Goal: Task Accomplishment & Management: Complete application form

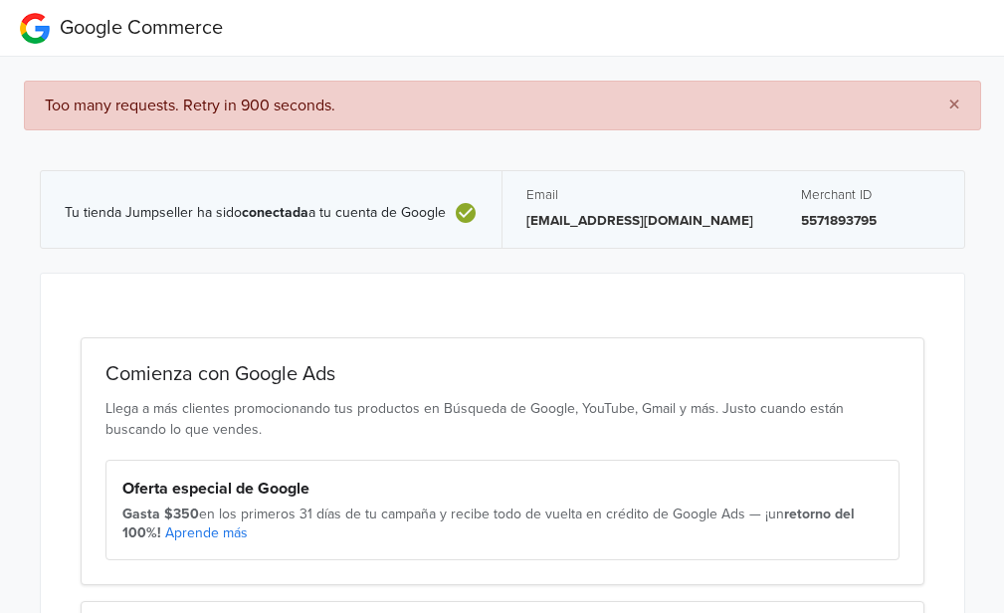
scroll to position [248, 0]
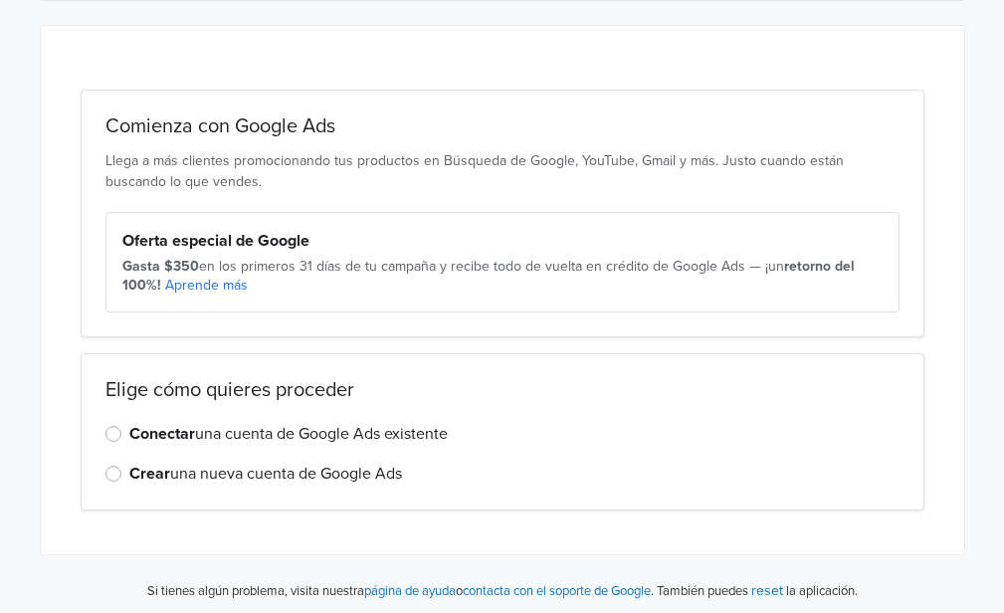
click at [129, 471] on label "Crear una nueva cuenta de Google Ads" at bounding box center [265, 474] width 273 height 24
click at [0, 0] on input "Crear una nueva cuenta de Google Ads" at bounding box center [0, 0] width 0 height 0
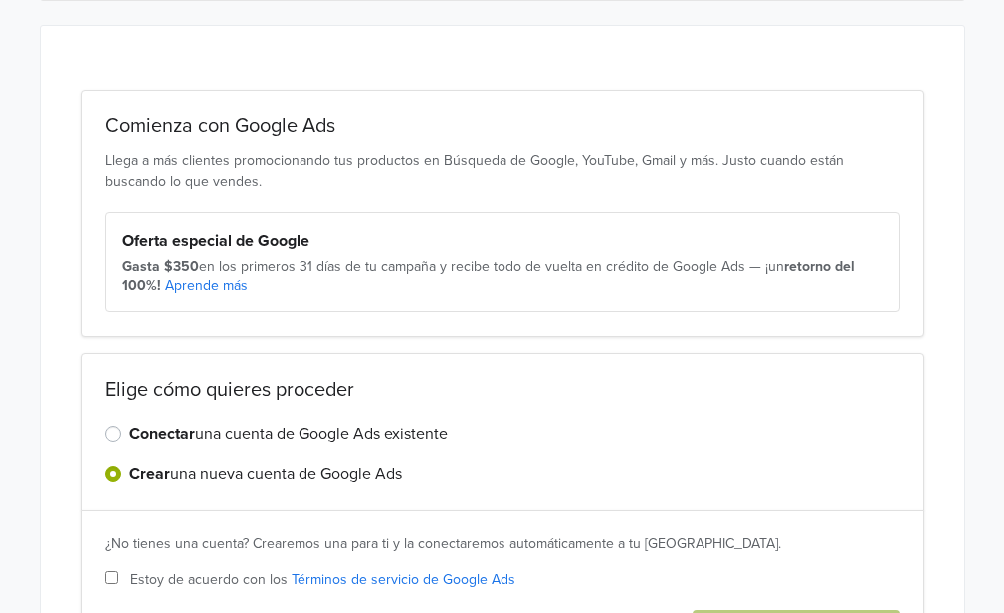
scroll to position [417, 0]
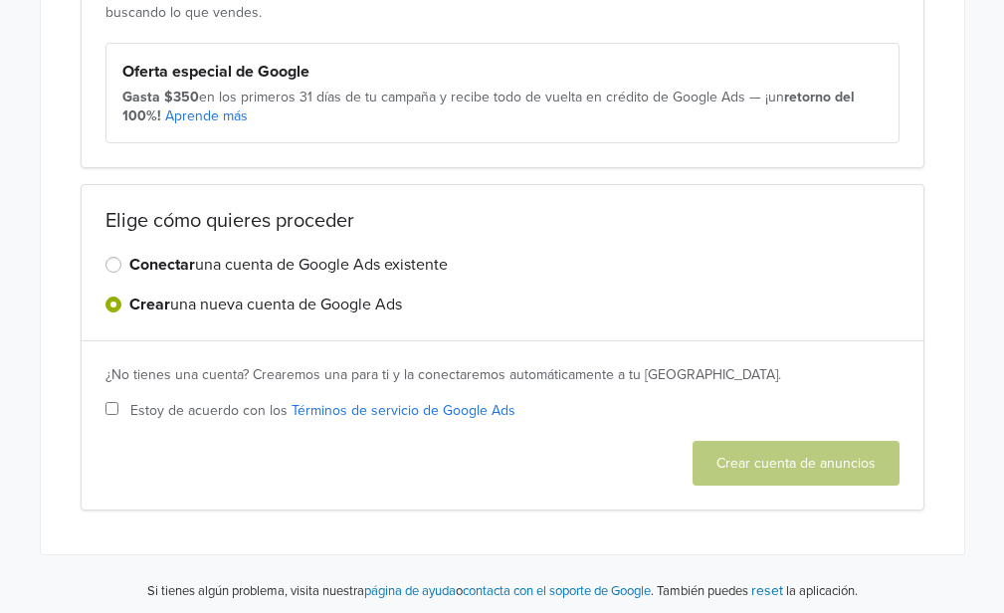
click at [107, 409] on input "Estoy de acuerdo con los Términos de servicio de Google Ads" at bounding box center [111, 408] width 13 height 13
checkbox input "true"
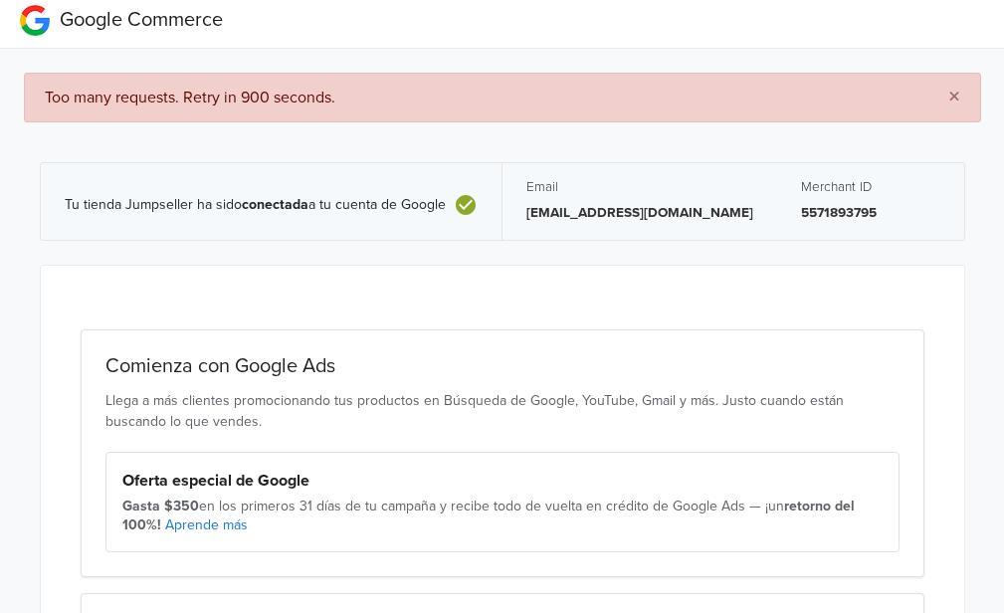
scroll to position [5, 0]
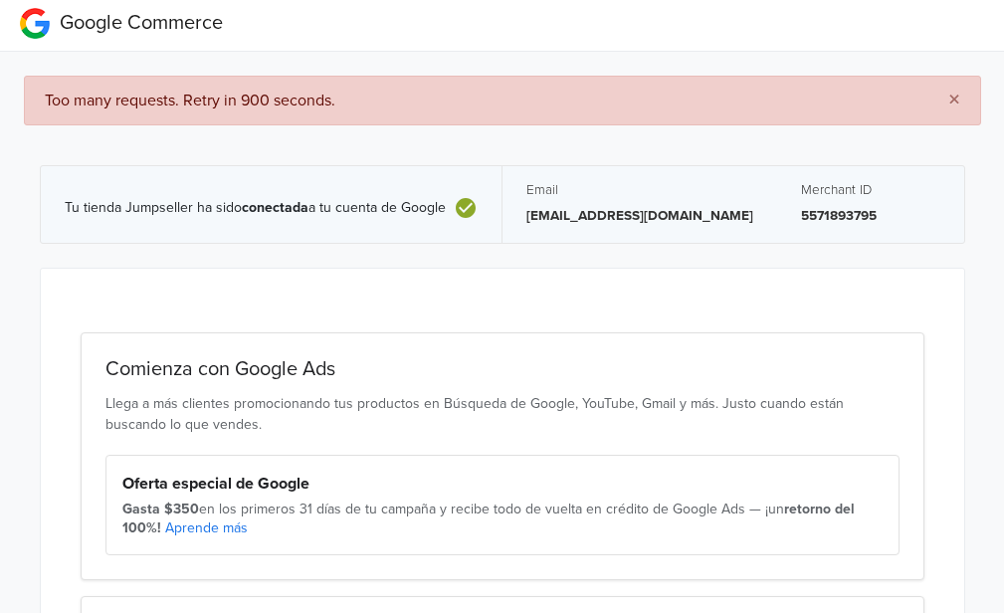
click at [953, 97] on span "×" at bounding box center [954, 100] width 12 height 29
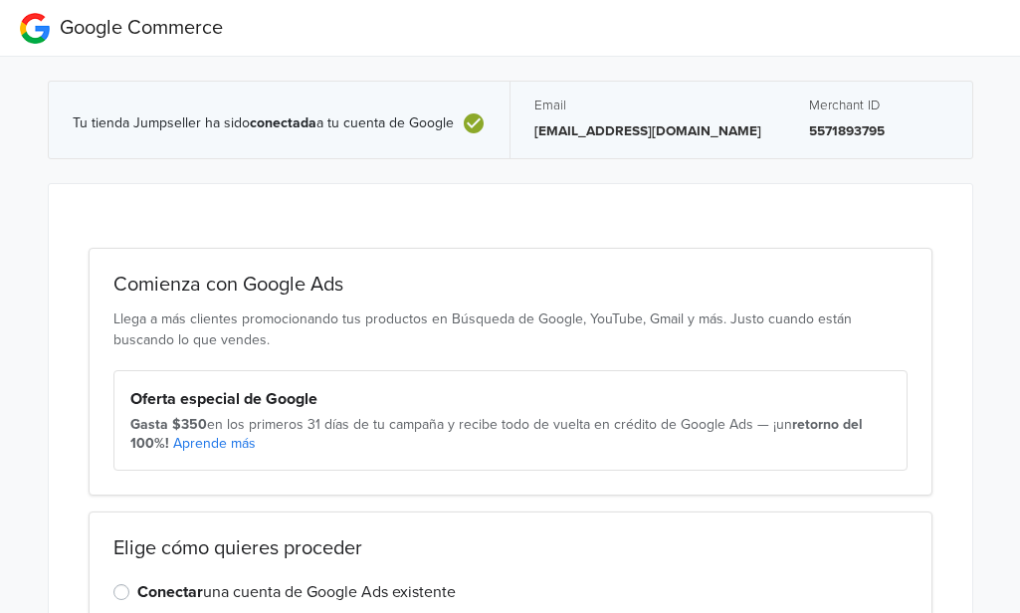
scroll to position [328, 0]
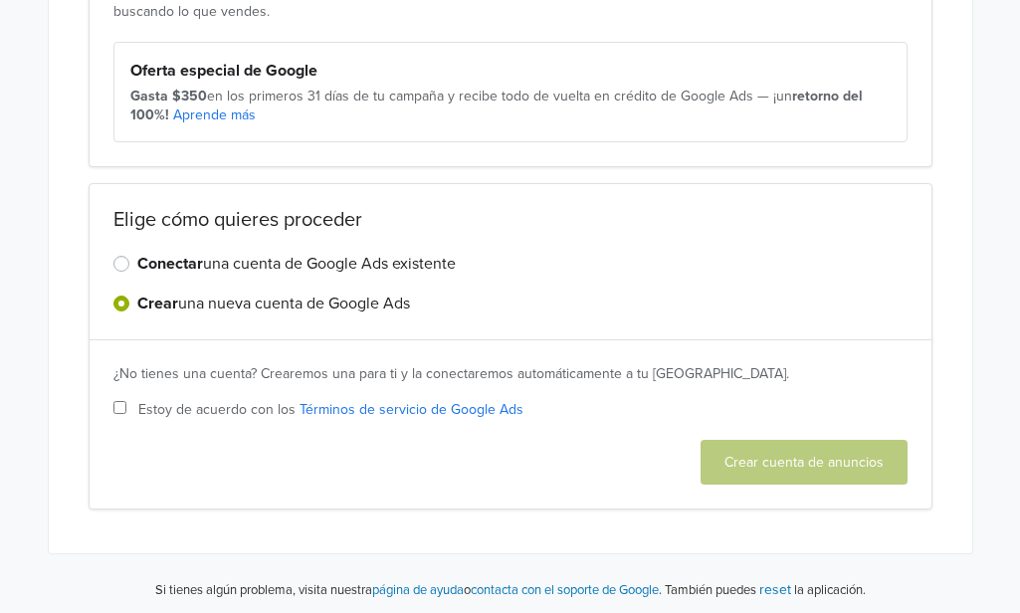
click at [116, 406] on input "Estoy de acuerdo con los Términos de servicio de Google Ads" at bounding box center [119, 407] width 13 height 13
checkbox input "true"
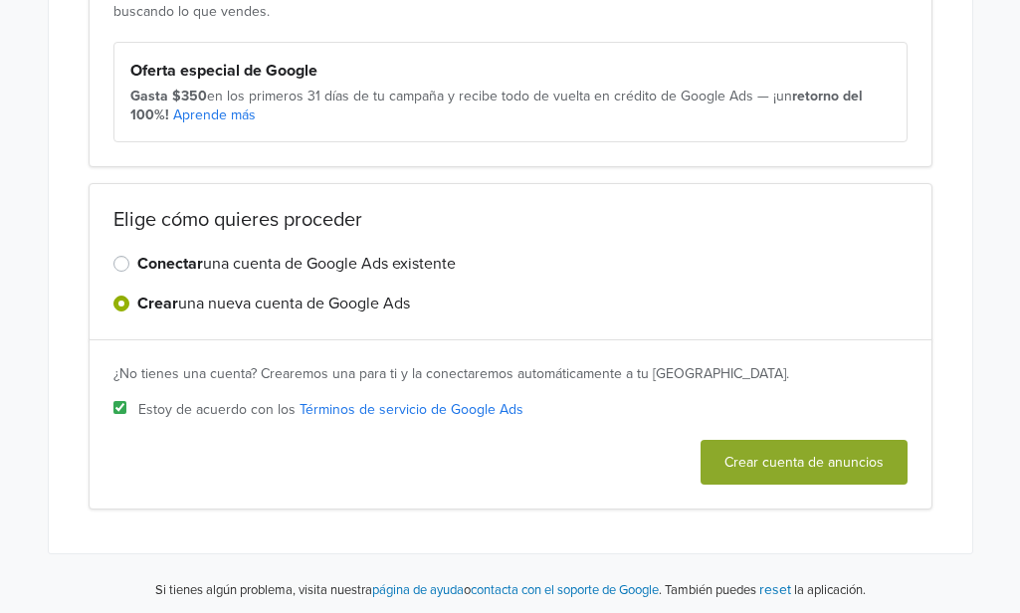
click at [215, 114] on link "Aprende más" at bounding box center [214, 114] width 83 height 17
click at [788, 461] on button "Crear cuenta de anuncios" at bounding box center [803, 462] width 207 height 45
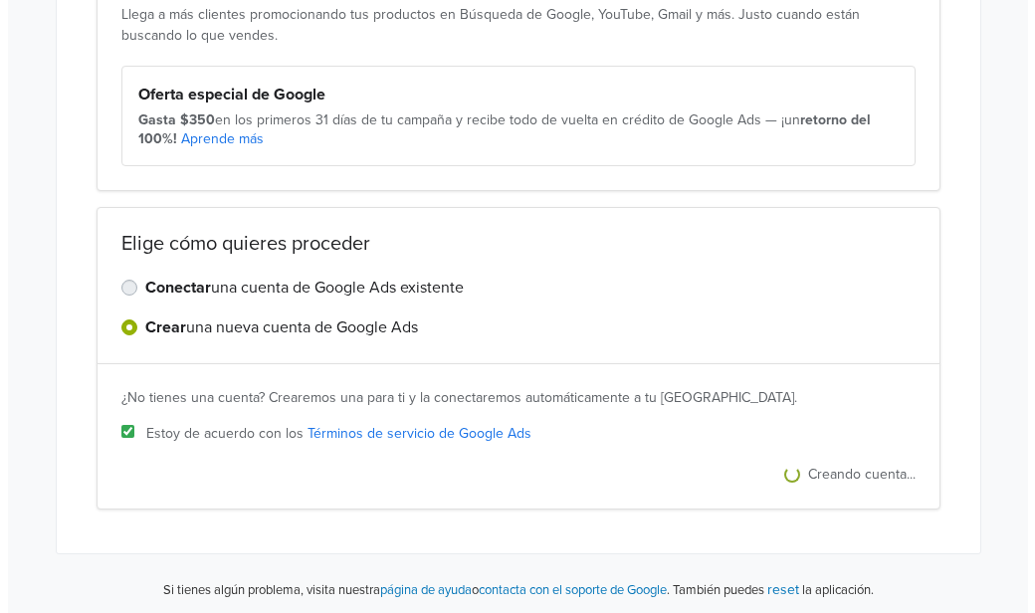
scroll to position [0, 0]
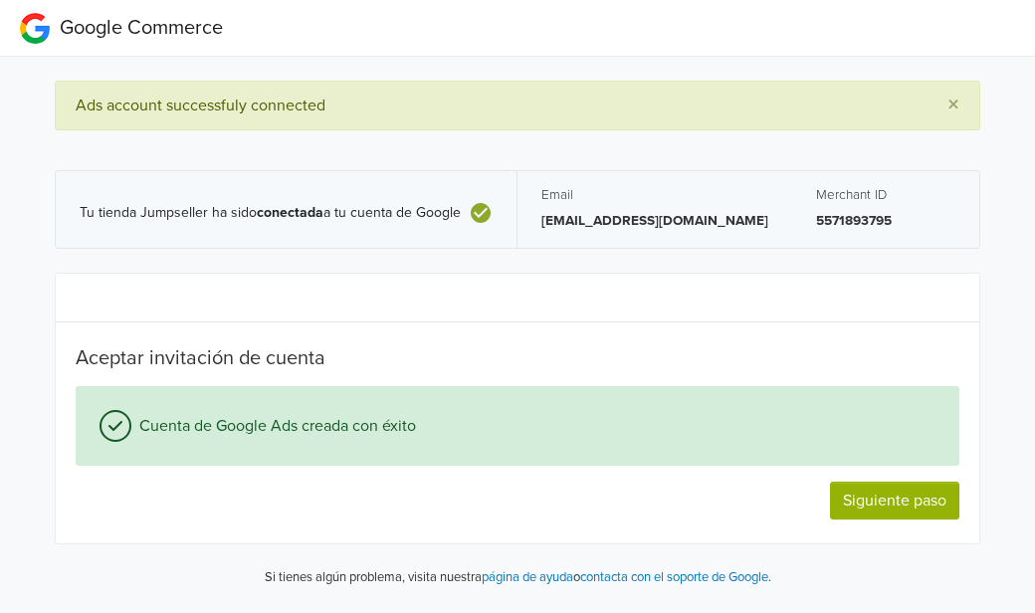
click at [479, 210] on icon at bounding box center [481, 213] width 20 height 20
click at [960, 104] on button "×" at bounding box center [953, 106] width 52 height 48
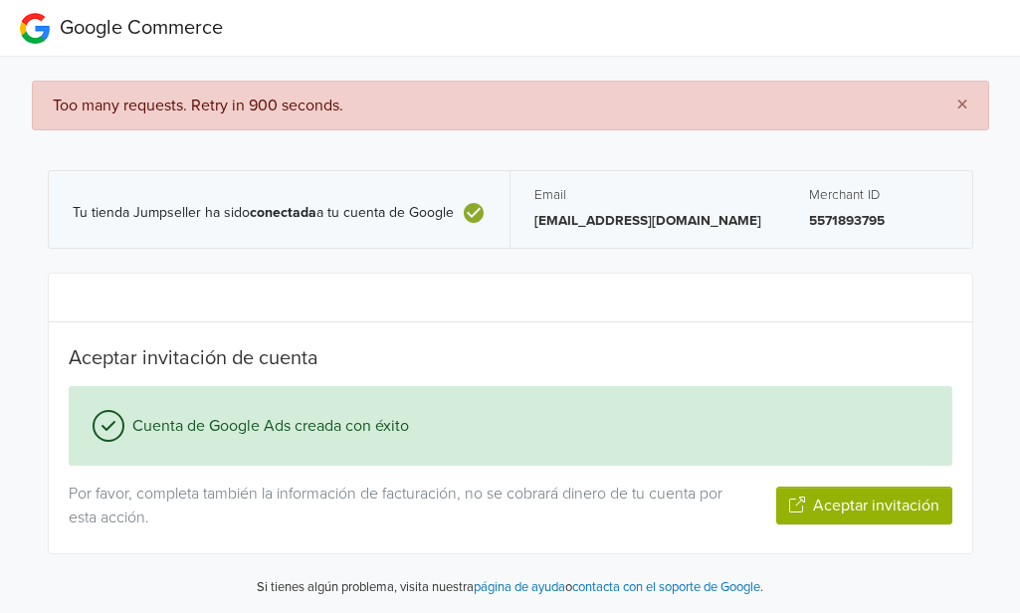
click at [963, 100] on span "×" at bounding box center [962, 105] width 12 height 29
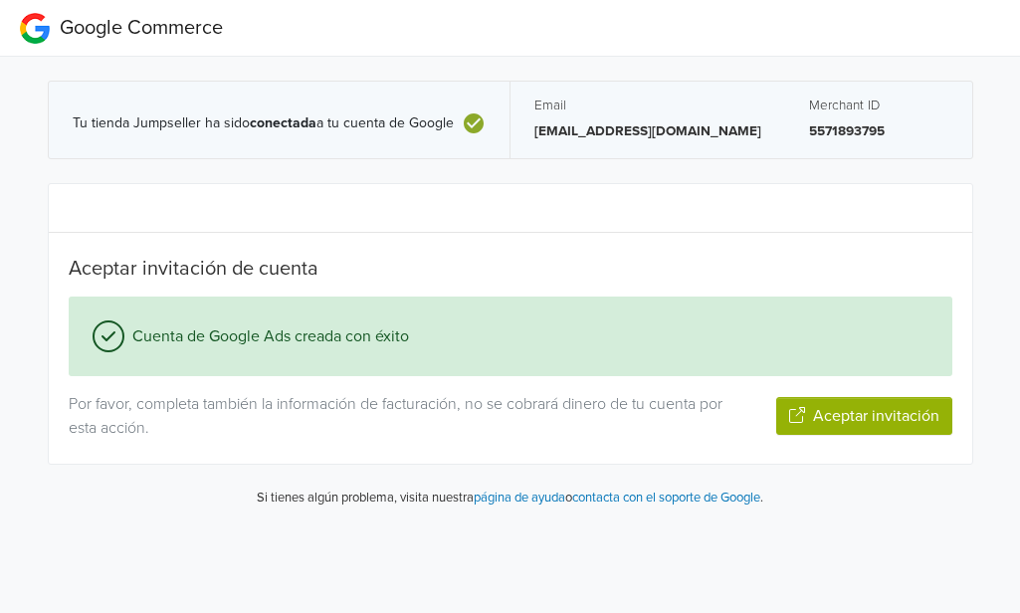
click at [147, 403] on p "Por favor, completa también la información de facturación, no se cobrará dinero…" at bounding box center [397, 416] width 656 height 48
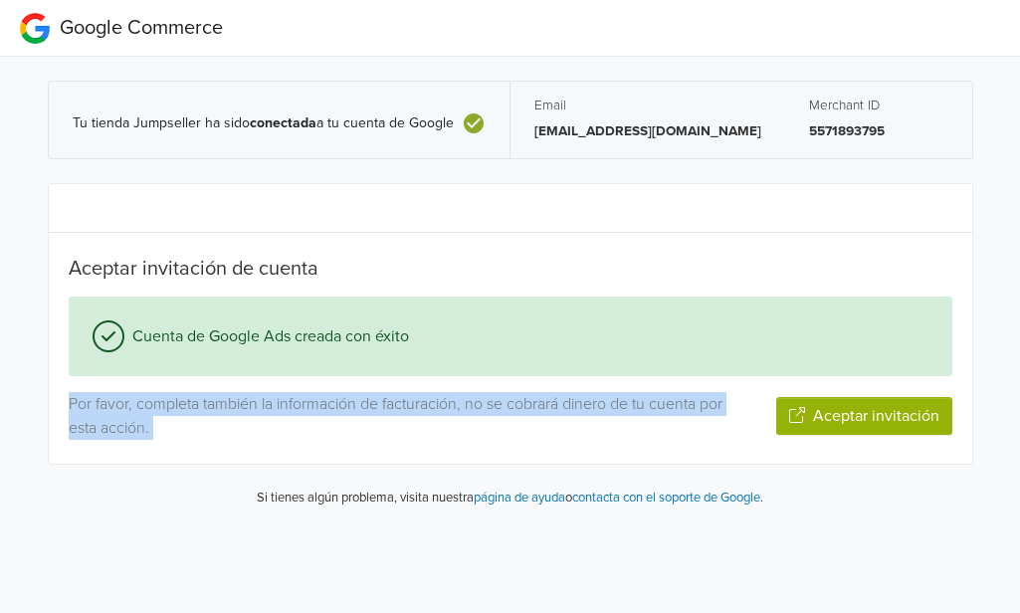
click at [147, 403] on p "Por favor, completa también la información de facturación, no se cobrará dinero…" at bounding box center [397, 416] width 656 height 48
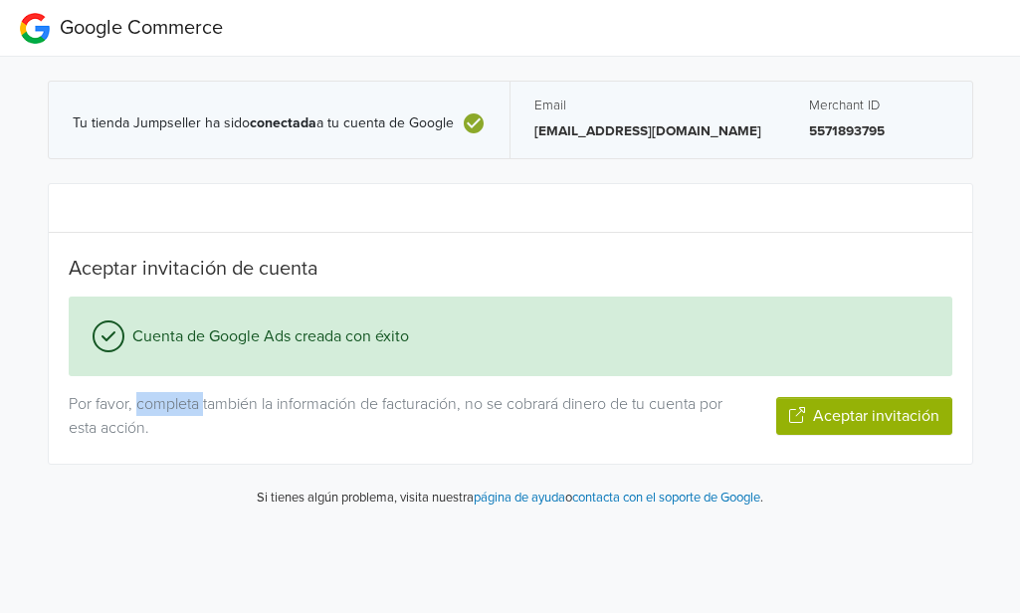
click at [147, 403] on p "Por favor, completa también la información de facturación, no se cobrará dinero…" at bounding box center [397, 416] width 656 height 48
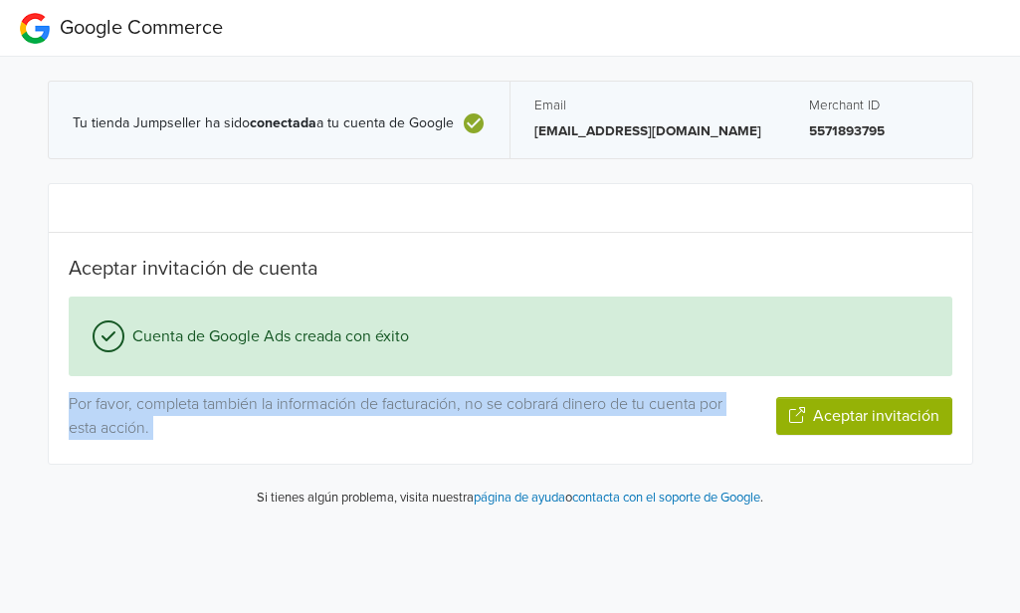
click at [147, 403] on p "Por favor, completa también la información de facturación, no se cobrará dinero…" at bounding box center [397, 416] width 656 height 48
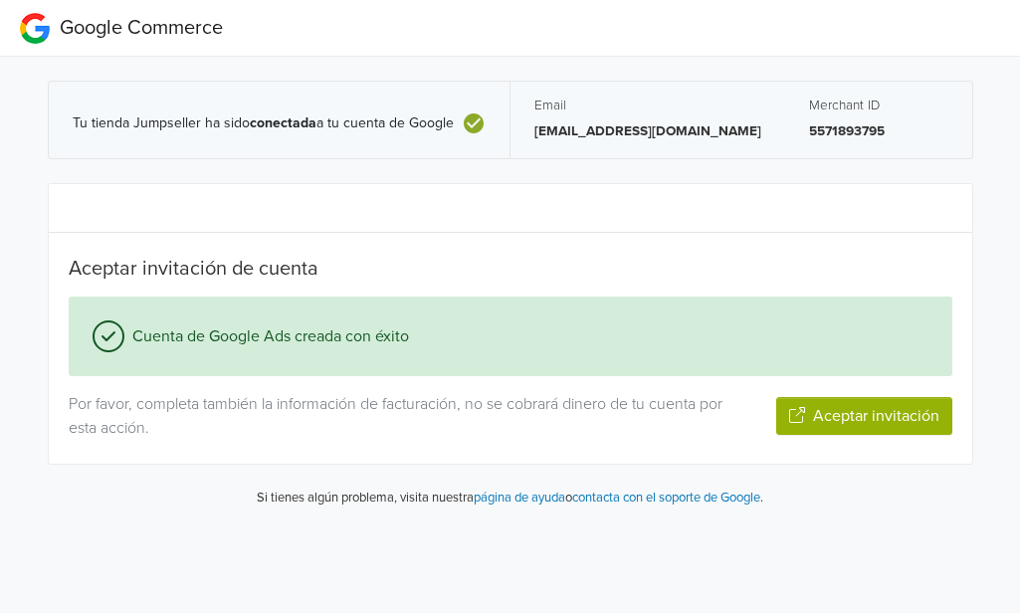
click at [467, 477] on div "Aceptar invitación de cuenta Cuenta de Google Ads creada con éxito Por favor, c…" at bounding box center [510, 353] width 925 height 341
click at [889, 418] on button "Aceptar invitación" at bounding box center [864, 416] width 176 height 38
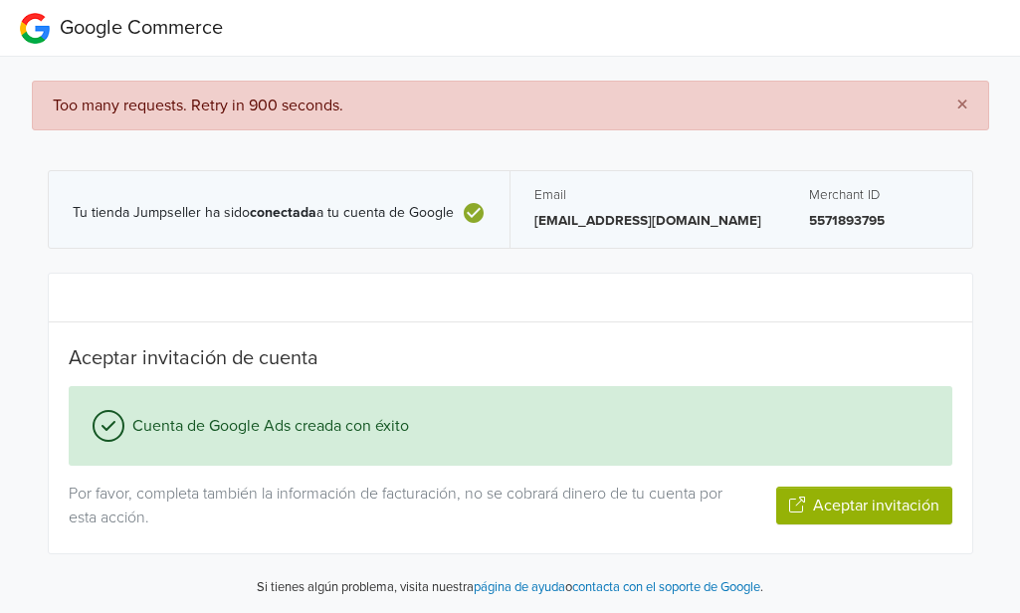
click at [964, 104] on span "×" at bounding box center [962, 105] width 12 height 29
